Goal: Register for event/course

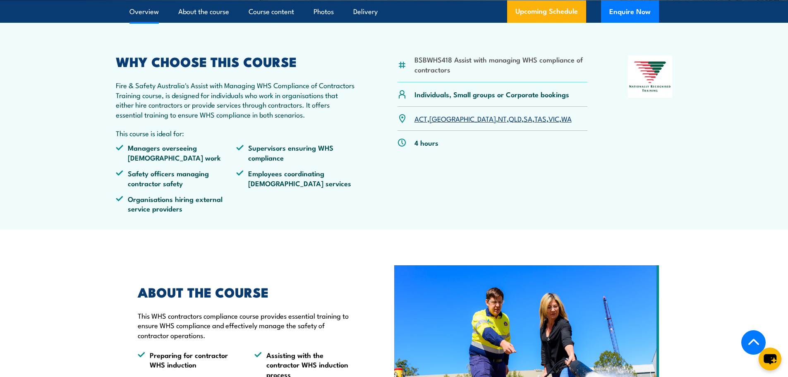
scroll to position [248, 0]
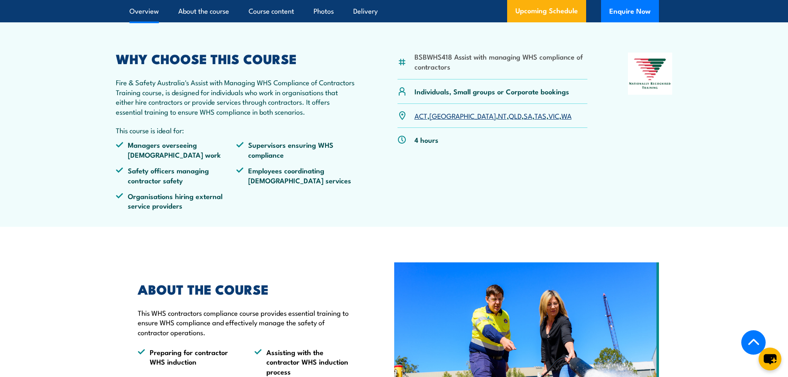
click at [498, 120] on link "NT" at bounding box center [502, 115] width 9 height 10
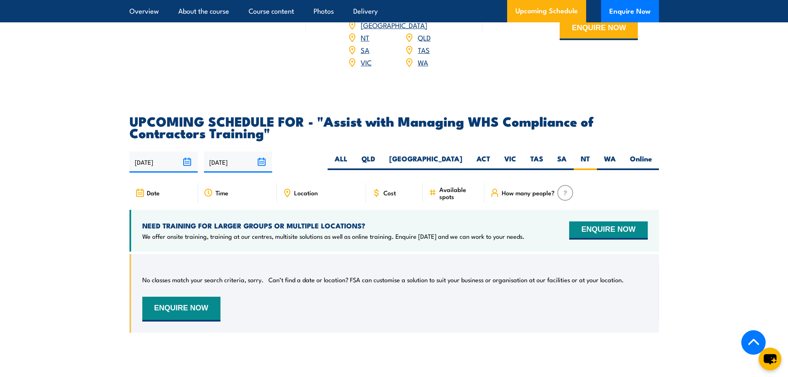
scroll to position [1173, 0]
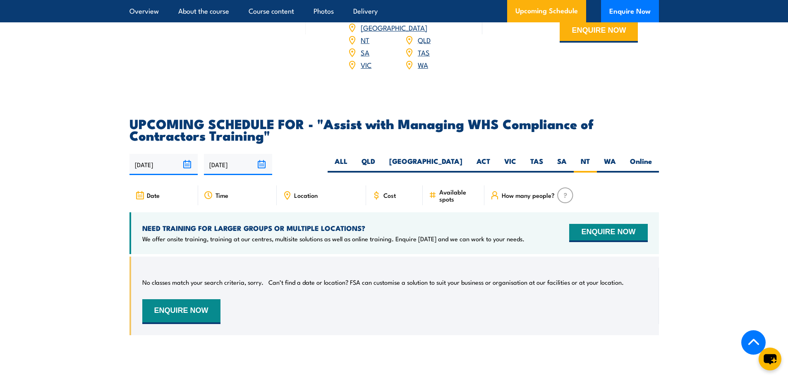
click at [261, 172] on input "[DATE]" at bounding box center [238, 164] width 68 height 21
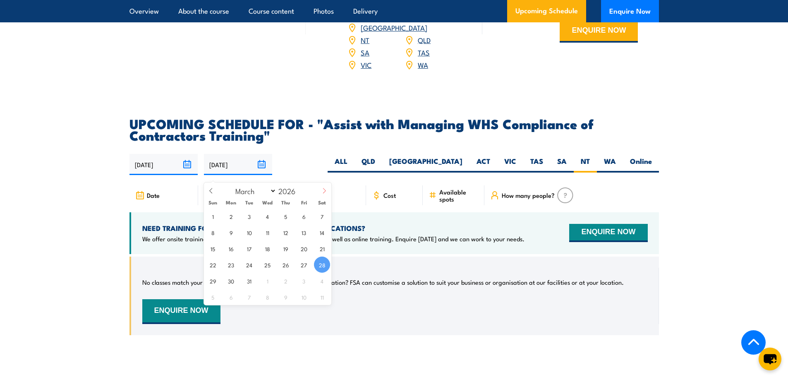
click at [323, 193] on icon at bounding box center [324, 191] width 6 height 6
select select "3"
click at [280, 193] on input "2026" at bounding box center [289, 191] width 27 height 10
click at [272, 191] on select "January February March April May June July August September October November De…" at bounding box center [253, 190] width 45 height 11
click at [301, 188] on span at bounding box center [301, 188] width 6 height 5
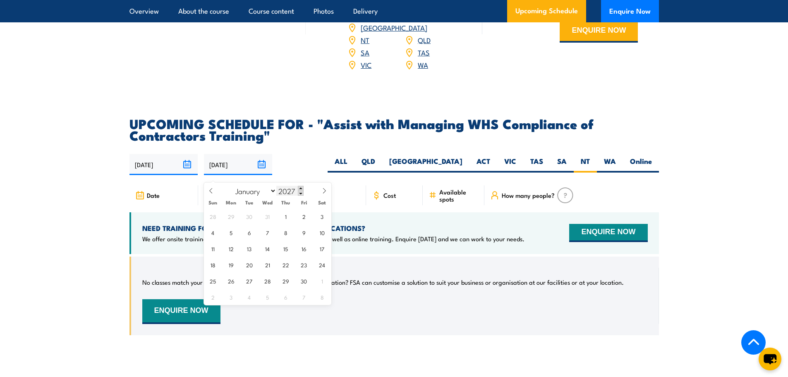
click at [301, 188] on span at bounding box center [301, 188] width 6 height 5
type input "2028"
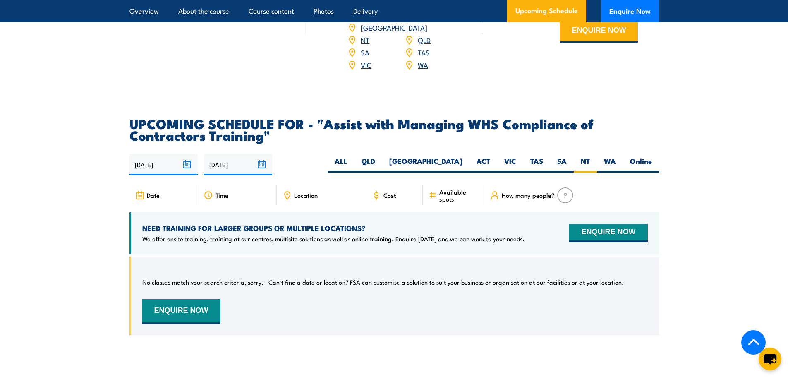
click at [761, 253] on section "UPCOMING SCHEDULE FOR - "Assist with Managing WHS Compliance of Contractors Tra…" at bounding box center [394, 232] width 788 height 230
click at [592, 240] on button "ENQUIRE NOW" at bounding box center [608, 233] width 78 height 18
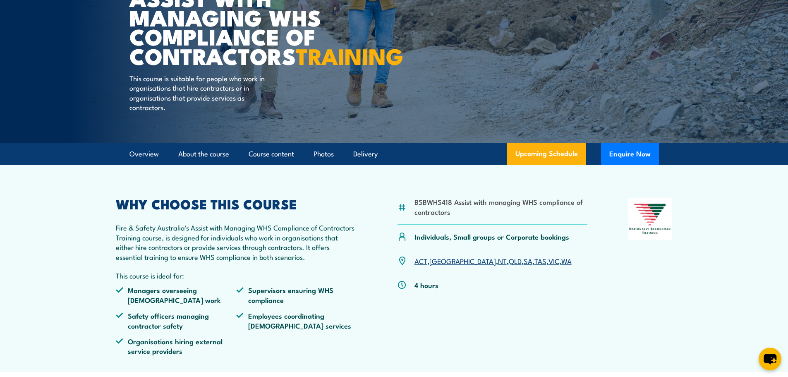
scroll to position [98, 0]
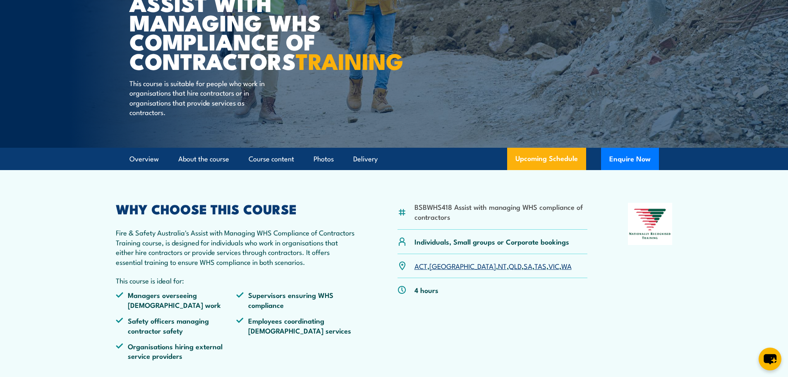
click at [498, 270] on link "NT" at bounding box center [502, 266] width 9 height 10
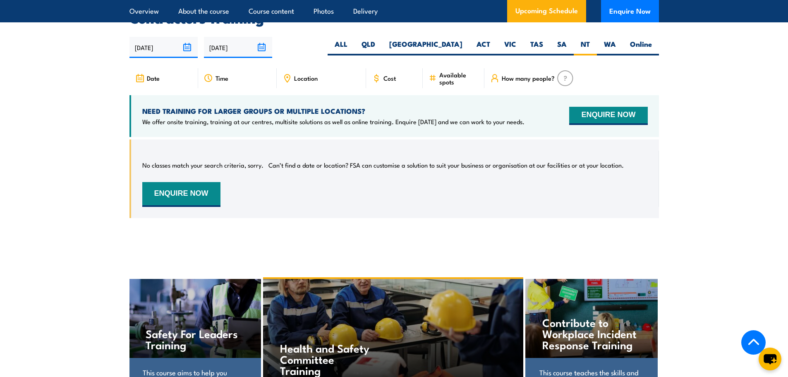
scroll to position [1297, 0]
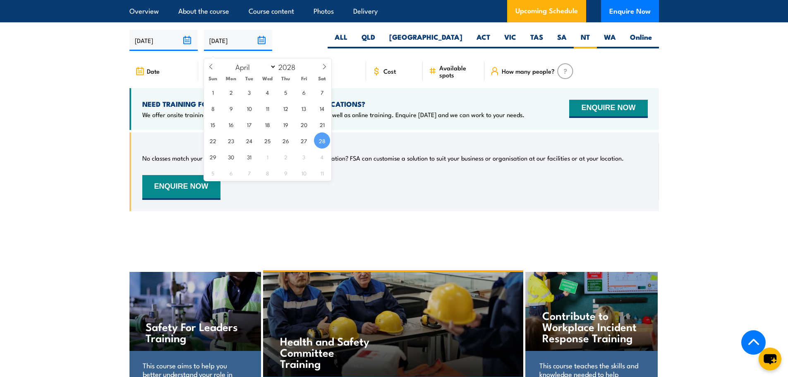
click at [225, 45] on input "28/03/2026" at bounding box center [238, 40] width 68 height 21
click at [324, 65] on icon at bounding box center [324, 67] width 6 height 6
type input "2026"
click at [324, 65] on icon at bounding box center [324, 67] width 6 height 6
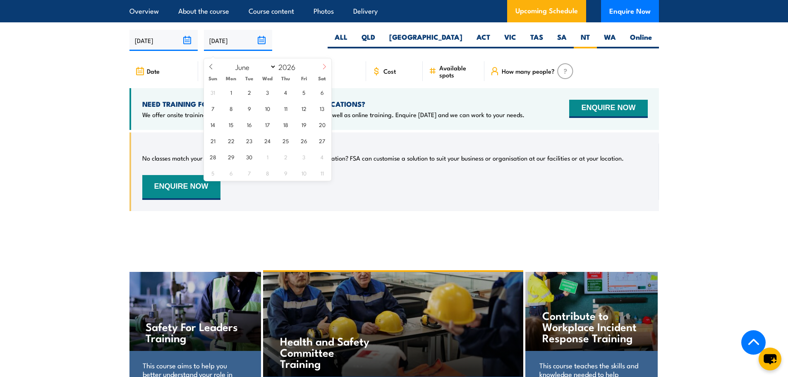
click at [324, 65] on icon at bounding box center [324, 67] width 6 height 6
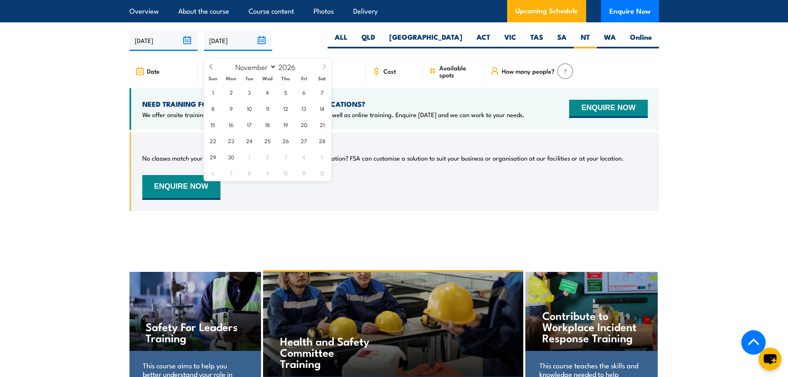
click at [324, 65] on icon at bounding box center [324, 67] width 6 height 6
select select "11"
click at [324, 65] on icon at bounding box center [324, 67] width 6 height 6
type input "2027"
click at [324, 65] on icon at bounding box center [324, 67] width 6 height 6
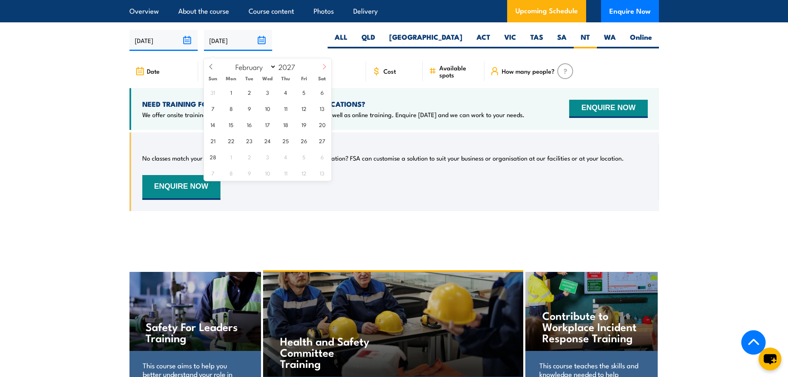
click at [324, 65] on icon at bounding box center [324, 67] width 6 height 6
select select "2"
click at [287, 137] on span "25" at bounding box center [285, 140] width 16 height 16
type input "[DATE]"
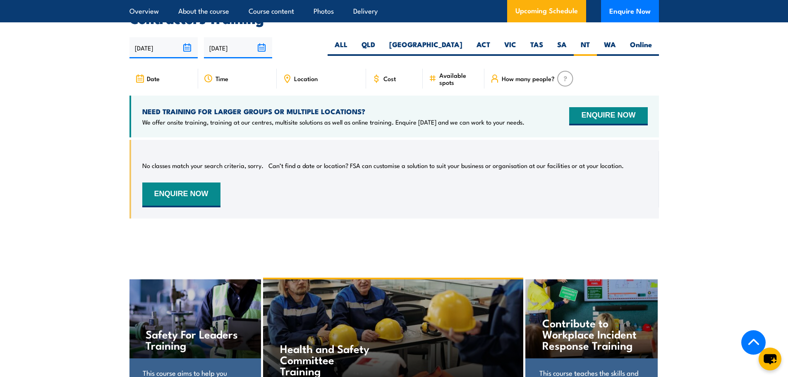
scroll to position [1145, 0]
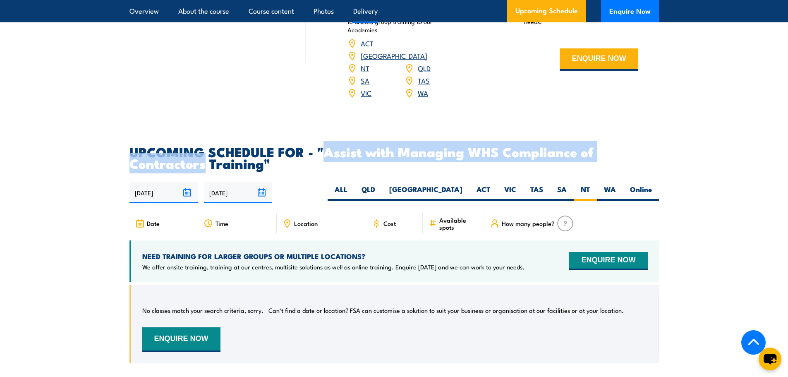
drag, startPoint x: 325, startPoint y: 159, endPoint x: 202, endPoint y: 177, distance: 124.5
click at [202, 169] on h2 "UPCOMING SCHEDULE FOR - "Assist with Managing WHS Compliance of Contractors Tra…" at bounding box center [393, 157] width 529 height 23
copy h2 "Assist with Managing WHS Compliance of Contractors"
